Goal: Task Accomplishment & Management: Use online tool/utility

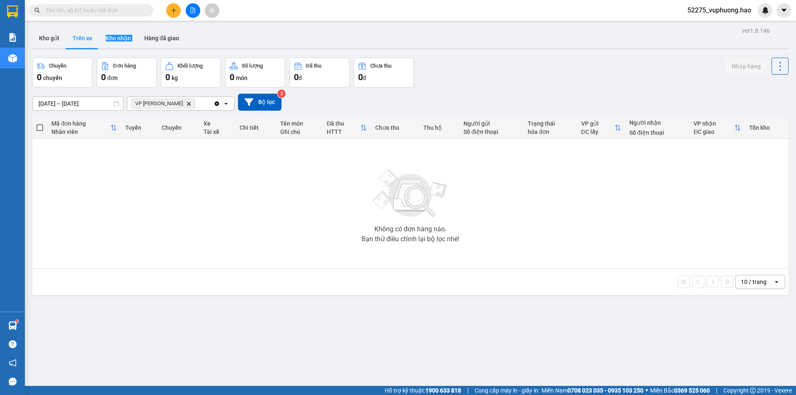
click at [82, 39] on button "Trên xe" at bounding box center [82, 38] width 33 height 20
click at [89, 32] on button "Trên xe" at bounding box center [82, 38] width 33 height 20
drag, startPoint x: 91, startPoint y: 27, endPoint x: 53, endPoint y: 33, distance: 37.9
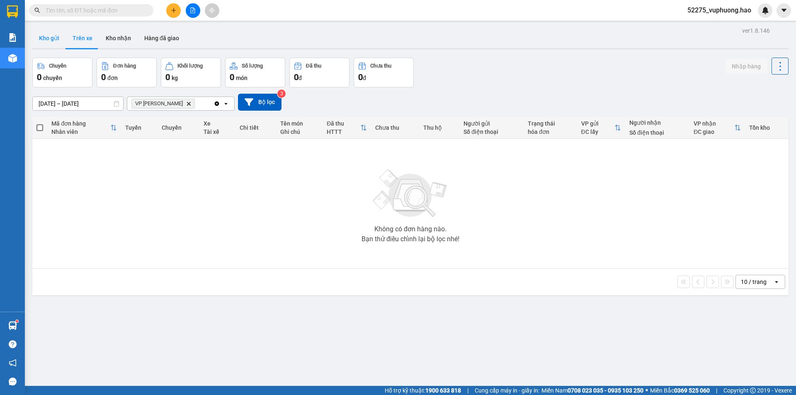
click at [82, 27] on div "ver 1.8.146 Kho gửi Trên xe Kho nhận Hàng đã giao Chuyến 0 chuyến Đơn hàng 0 đơ…" at bounding box center [410, 222] width 763 height 395
drag, startPoint x: 53, startPoint y: 33, endPoint x: 71, endPoint y: 34, distance: 17.8
click at [57, 34] on button "Kho gửi" at bounding box center [49, 38] width 34 height 20
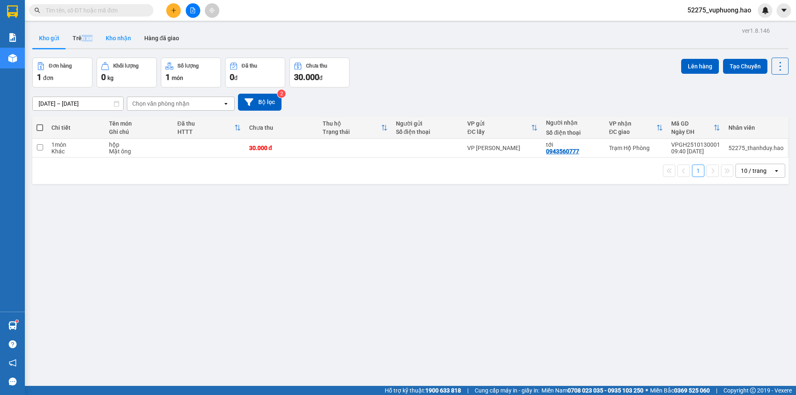
click at [116, 31] on button "Kho nhận" at bounding box center [118, 38] width 39 height 20
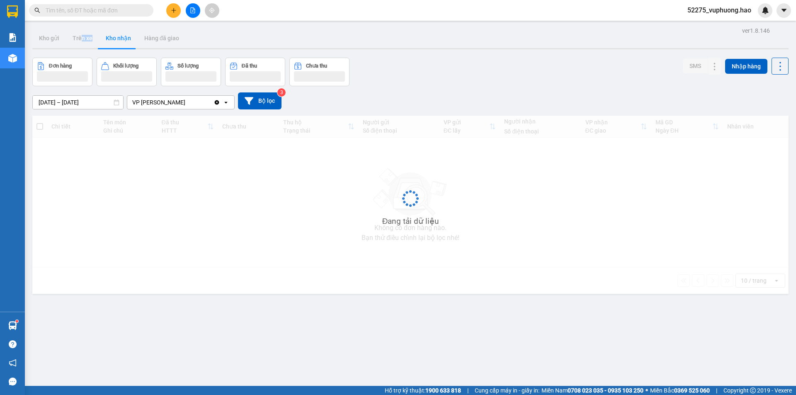
click at [116, 31] on button "Kho nhận" at bounding box center [118, 38] width 39 height 20
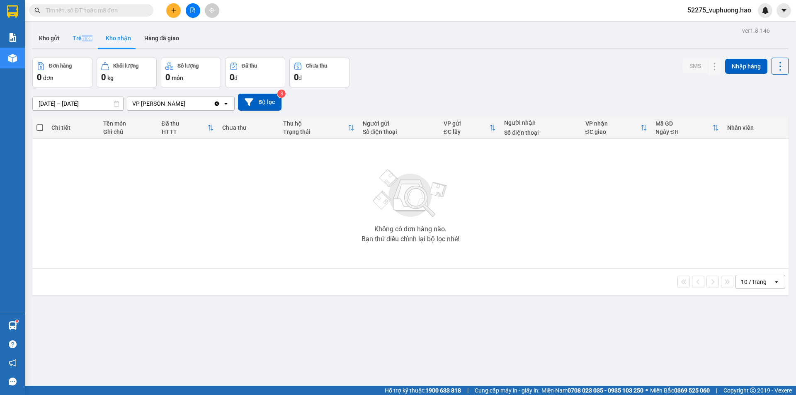
click at [79, 32] on button "Trên xe" at bounding box center [82, 38] width 33 height 20
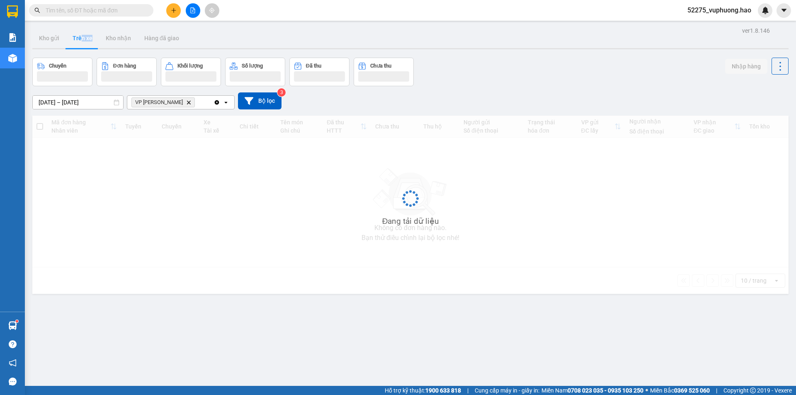
click at [79, 32] on button "Trên xe" at bounding box center [82, 38] width 33 height 20
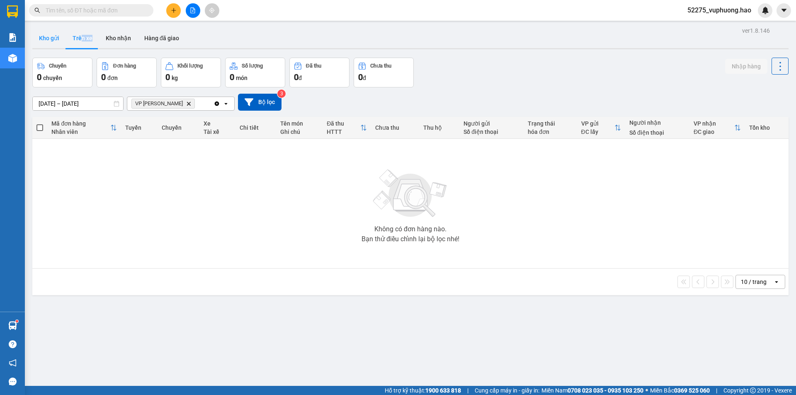
click at [51, 35] on button "Kho gửi" at bounding box center [49, 38] width 34 height 20
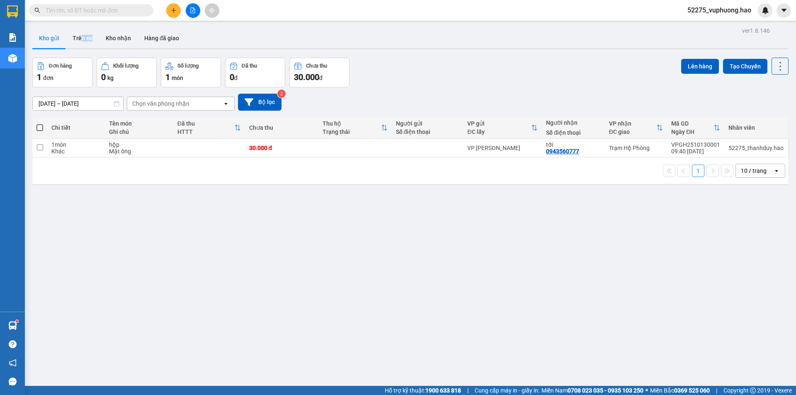
click at [52, 46] on button "Kho gửi" at bounding box center [49, 38] width 34 height 20
click at [81, 35] on button "Trên xe" at bounding box center [82, 38] width 33 height 20
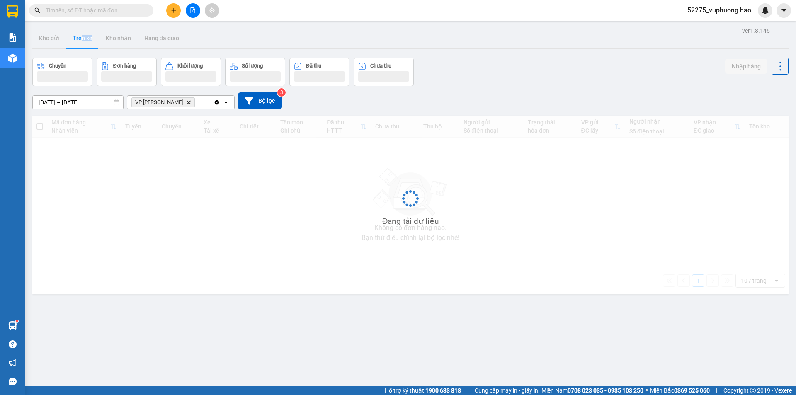
click at [78, 35] on button "Trên xe" at bounding box center [82, 38] width 33 height 20
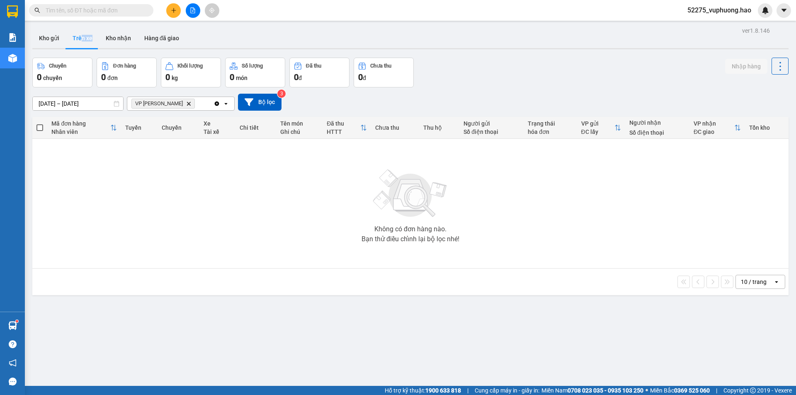
click at [84, 36] on button "Trên xe" at bounding box center [82, 38] width 33 height 20
click at [128, 40] on button "Kho nhận" at bounding box center [118, 38] width 39 height 20
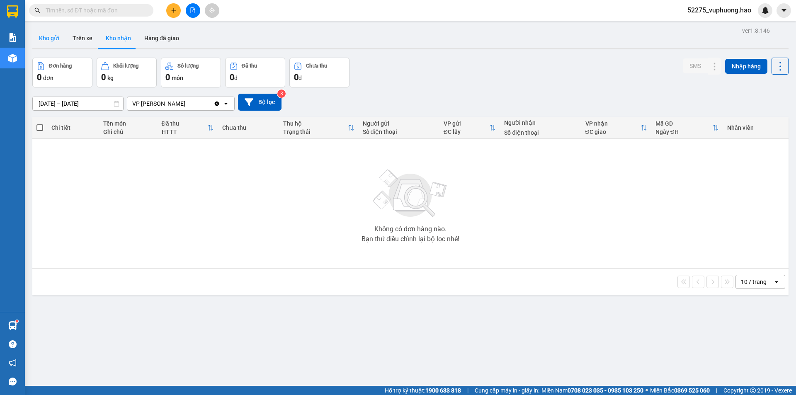
drag, startPoint x: 28, startPoint y: 30, endPoint x: 64, endPoint y: 47, distance: 39.9
click at [29, 30] on main "ver 1.8.146 Kho gửi Trên xe Kho nhận Hàng đã giao Đơn hàng 0 đơn Khối lượng 0 k…" at bounding box center [398, 193] width 796 height 386
click at [52, 38] on button "Kho gửi" at bounding box center [49, 38] width 34 height 20
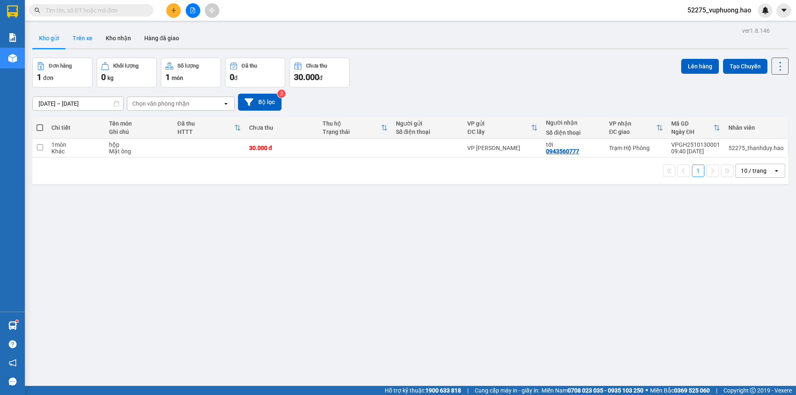
click at [70, 43] on button "Trên xe" at bounding box center [82, 38] width 33 height 20
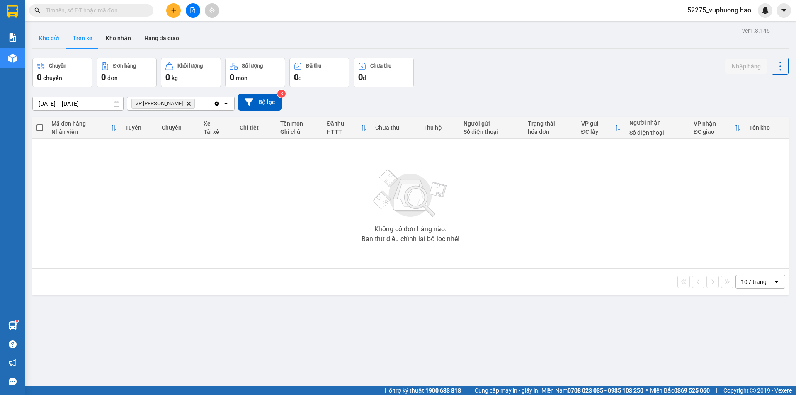
click at [52, 39] on button "Kho gửi" at bounding box center [49, 38] width 34 height 20
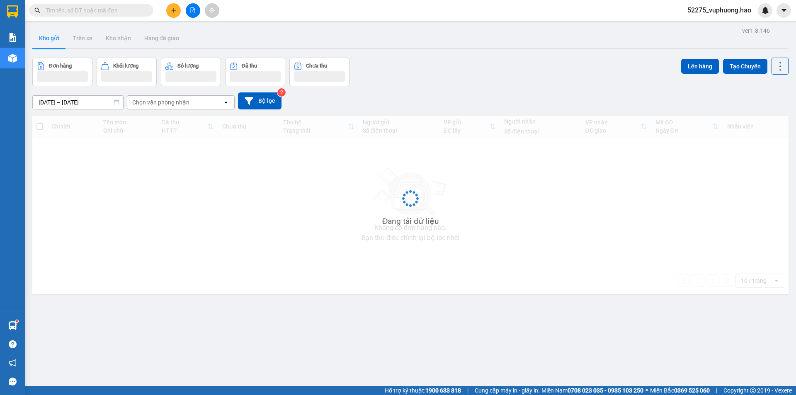
click at [52, 39] on button "Kho gửi" at bounding box center [49, 38] width 34 height 20
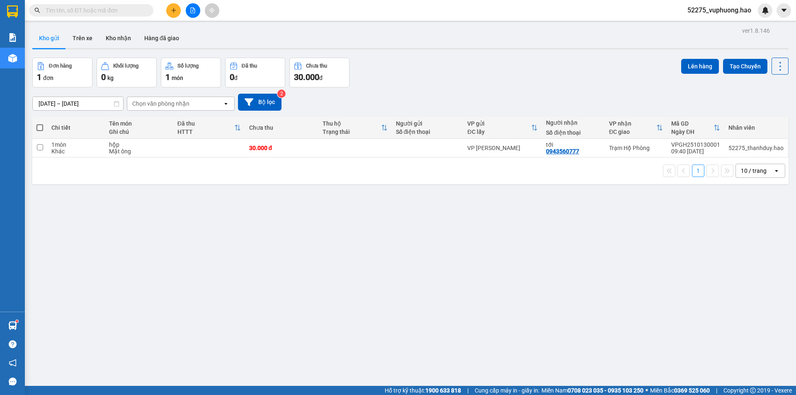
click at [37, 126] on span at bounding box center [39, 127] width 7 height 7
click at [40, 124] on input "checkbox" at bounding box center [40, 124] width 0 height 0
checkbox input "true"
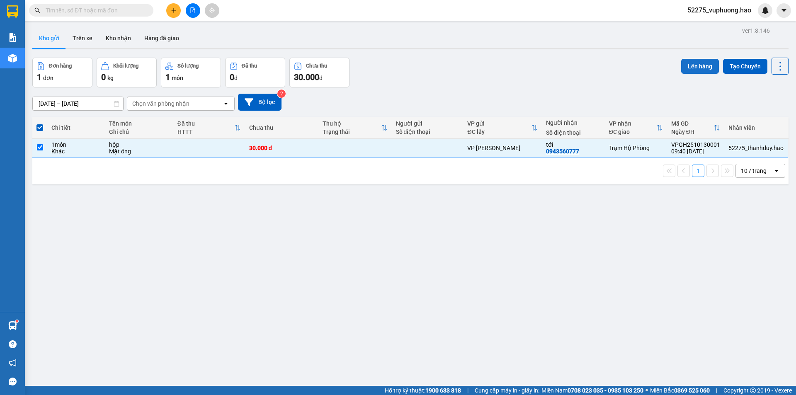
click at [693, 65] on button "Lên hàng" at bounding box center [700, 66] width 38 height 15
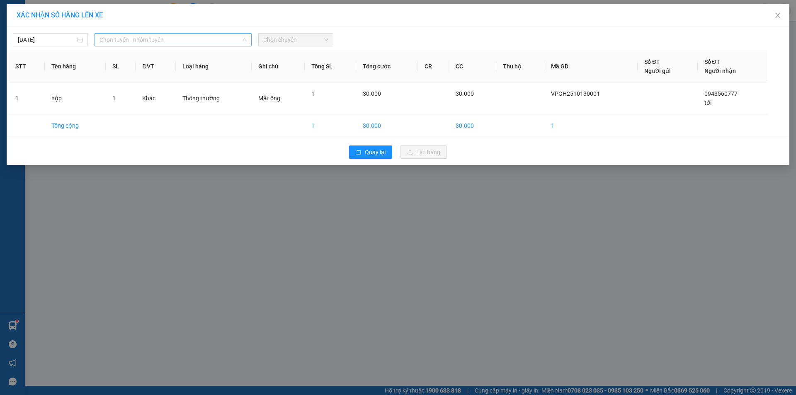
click at [136, 39] on span "Chọn tuyến - nhóm tuyến" at bounding box center [173, 40] width 147 height 12
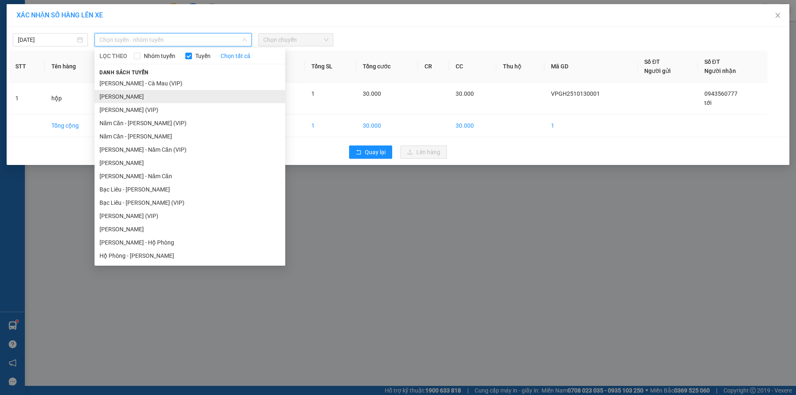
click at [110, 95] on li "[PERSON_NAME]" at bounding box center [190, 96] width 191 height 13
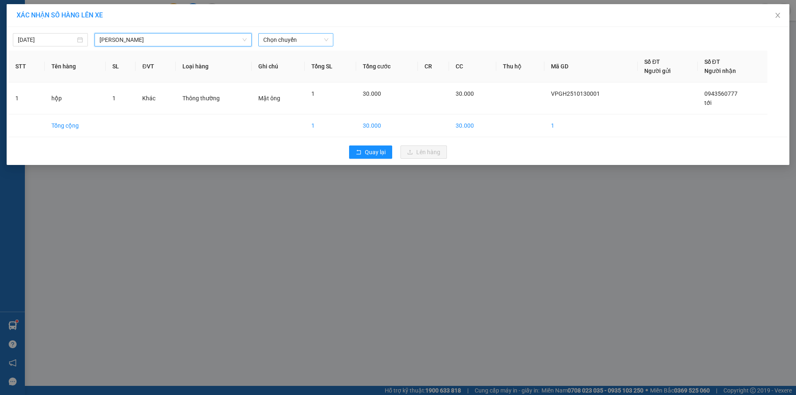
click at [301, 36] on span "Chọn chuyến" at bounding box center [295, 40] width 65 height 12
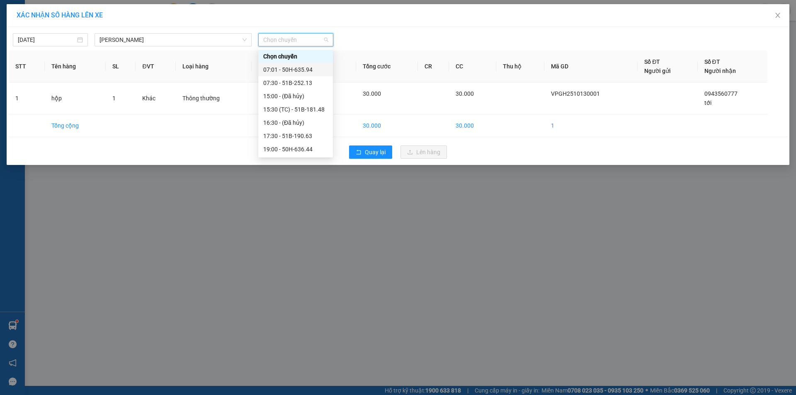
click at [302, 68] on div "07:01 - 50H-635.94" at bounding box center [295, 69] width 65 height 9
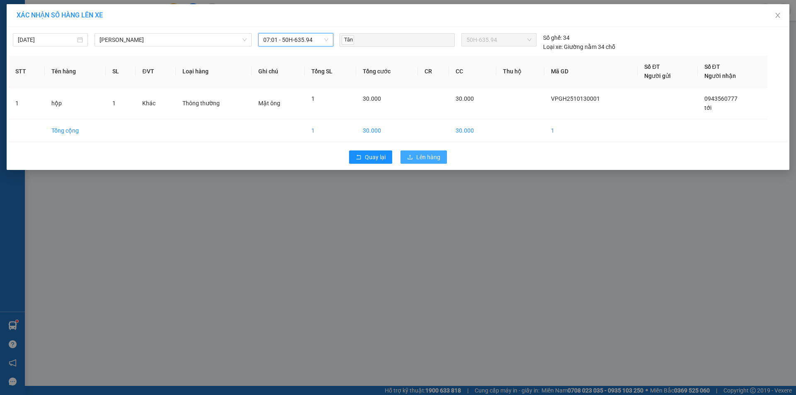
click at [419, 160] on span "Lên hàng" at bounding box center [428, 157] width 24 height 9
